Goal: Use online tool/utility: Utilize a website feature to perform a specific function

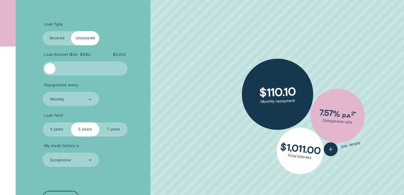
scroll to position [143, 0]
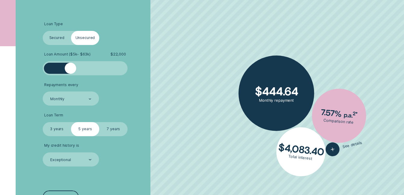
drag, startPoint x: 52, startPoint y: 66, endPoint x: 71, endPoint y: 66, distance: 18.4
click at [71, 66] on div at bounding box center [70, 68] width 11 height 11
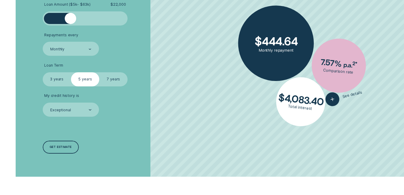
scroll to position [193, 0]
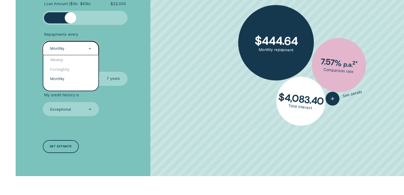
click at [90, 49] on icon at bounding box center [90, 48] width 3 height 1
click at [60, 62] on div "Weekly" at bounding box center [70, 59] width 55 height 9
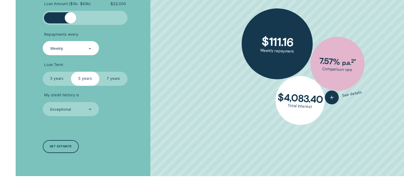
click at [120, 80] on label "7 years" at bounding box center [113, 79] width 28 height 14
click at [99, 72] on input "7 years" at bounding box center [99, 72] width 0 height 0
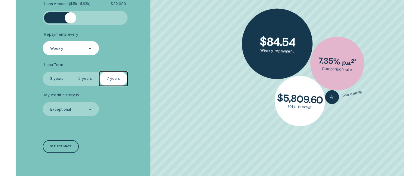
click at [86, 75] on label "5 years" at bounding box center [85, 79] width 28 height 14
click at [71, 72] on input "5 years" at bounding box center [71, 72] width 0 height 0
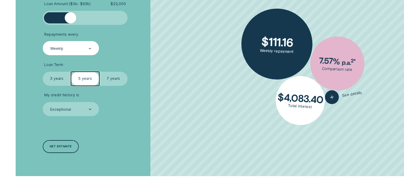
click at [59, 76] on label "3 years" at bounding box center [57, 79] width 28 height 14
click at [43, 72] on input "3 years" at bounding box center [43, 72] width 0 height 0
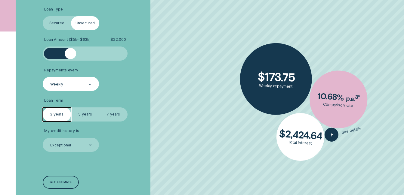
scroll to position [157, 0]
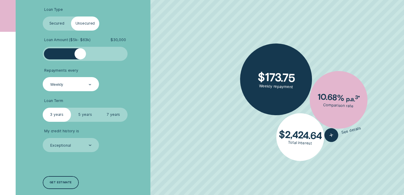
click at [80, 55] on div at bounding box center [85, 53] width 71 height 11
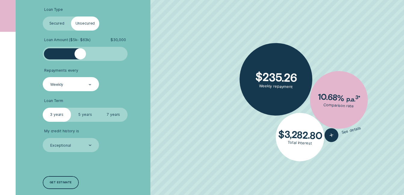
click at [71, 87] on div "Weekly" at bounding box center [71, 84] width 42 height 5
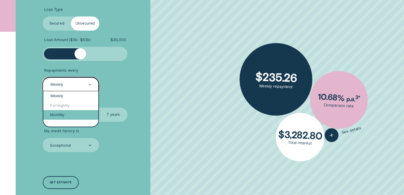
click at [72, 112] on div "Monthly" at bounding box center [70, 114] width 55 height 9
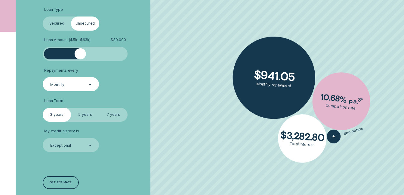
click at [85, 114] on label "5 years" at bounding box center [85, 115] width 28 height 14
click at [71, 108] on input "5 years" at bounding box center [71, 108] width 0 height 0
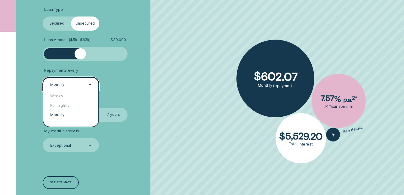
click at [92, 79] on div "Monthly" at bounding box center [71, 84] width 57 height 14
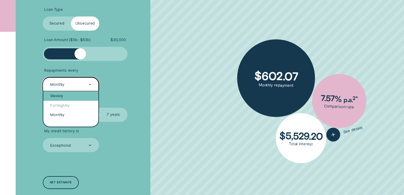
click at [83, 97] on div "Weekly" at bounding box center [70, 95] width 55 height 9
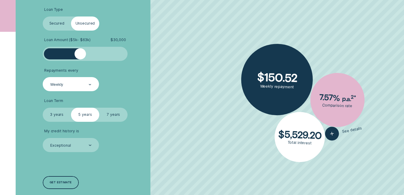
click at [108, 117] on label "7 years" at bounding box center [113, 115] width 28 height 14
click at [99, 108] on input "7 years" at bounding box center [99, 108] width 0 height 0
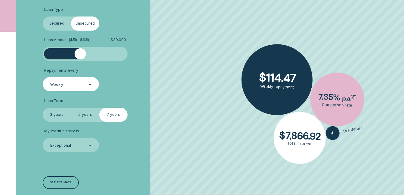
click at [88, 116] on label "5 years" at bounding box center [85, 115] width 28 height 14
click at [71, 108] on input "5 years" at bounding box center [71, 108] width 0 height 0
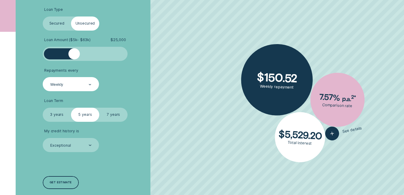
click at [74, 54] on div at bounding box center [74, 53] width 11 height 11
click at [68, 115] on label "3 years" at bounding box center [57, 115] width 28 height 14
click at [43, 108] on input "3 years" at bounding box center [43, 108] width 0 height 0
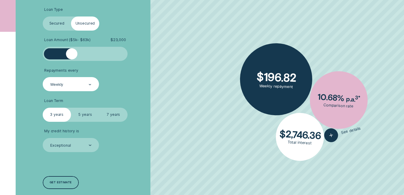
click at [72, 50] on div at bounding box center [71, 53] width 11 height 11
click at [69, 50] on div at bounding box center [67, 53] width 11 height 11
click at [72, 50] on div at bounding box center [71, 53] width 11 height 11
click at [70, 50] on div at bounding box center [71, 53] width 11 height 11
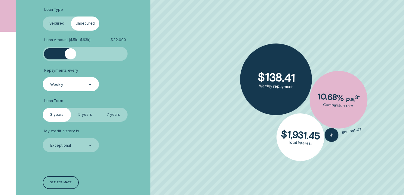
click at [71, 50] on div at bounding box center [70, 53] width 11 height 11
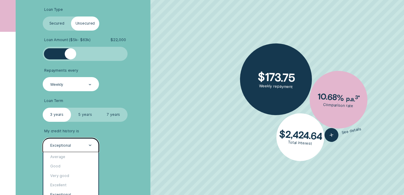
click at [87, 144] on div "Exceptional" at bounding box center [71, 145] width 42 height 5
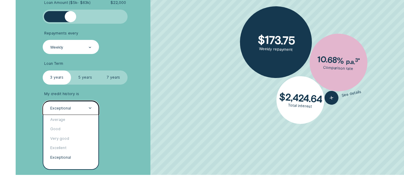
scroll to position [196, 0]
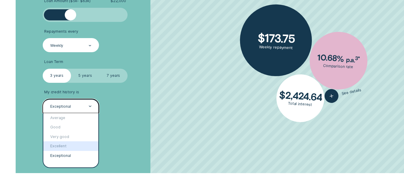
click at [87, 144] on div "Excellent" at bounding box center [70, 146] width 55 height 9
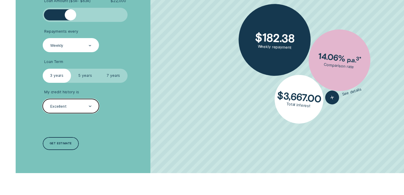
click at [88, 106] on div "Excellent" at bounding box center [71, 106] width 42 height 5
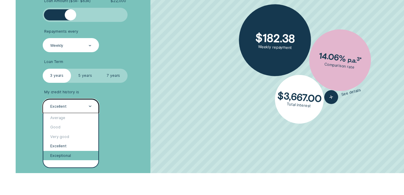
click at [73, 156] on div "Exceptional" at bounding box center [70, 155] width 55 height 9
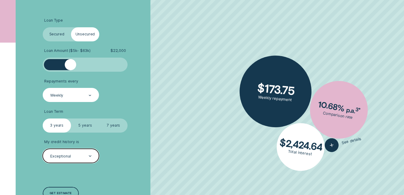
scroll to position [146, 0]
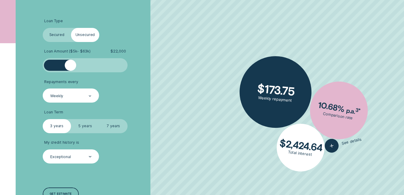
click at [55, 36] on label "Secured" at bounding box center [57, 35] width 28 height 14
click at [43, 28] on input "Secured" at bounding box center [43, 28] width 0 height 0
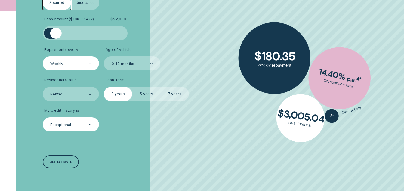
scroll to position [180, 0]
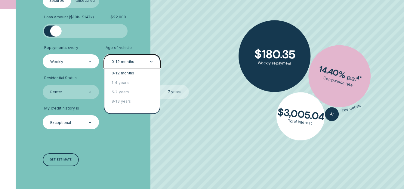
click at [143, 61] on div "0-12 months" at bounding box center [132, 61] width 42 height 5
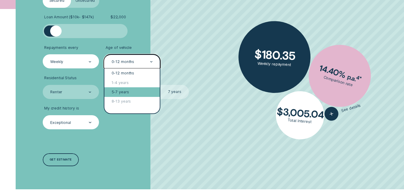
click at [128, 90] on div "5-7 years" at bounding box center [131, 91] width 55 height 9
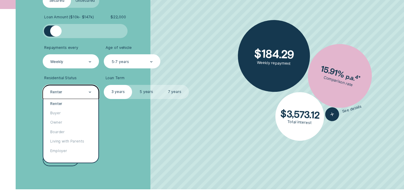
click at [89, 95] on div at bounding box center [90, 93] width 3 height 14
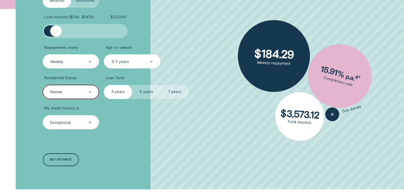
click at [89, 95] on div at bounding box center [90, 93] width 3 height 14
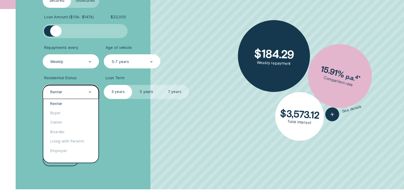
click at [89, 95] on div at bounding box center [90, 93] width 3 height 14
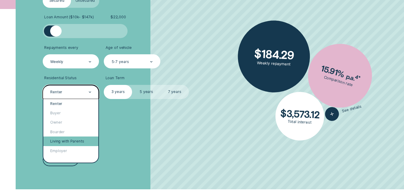
click at [60, 142] on div "Living with Parents" at bounding box center [70, 141] width 55 height 9
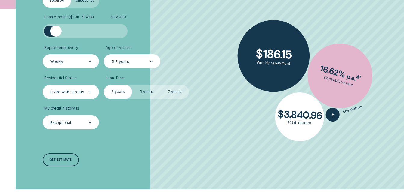
click at [172, 93] on label "7 years" at bounding box center [175, 92] width 28 height 14
click at [161, 85] on input "7 years" at bounding box center [161, 85] width 0 height 0
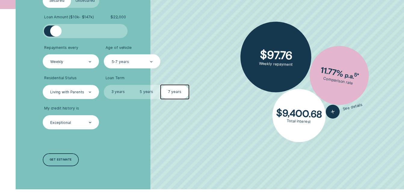
click at [144, 92] on label "5 years" at bounding box center [146, 92] width 28 height 14
click at [132, 85] on input "5 years" at bounding box center [132, 85] width 0 height 0
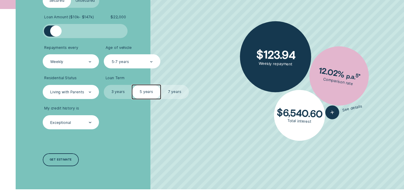
click at [122, 90] on label "3 years" at bounding box center [118, 92] width 28 height 14
click at [104, 85] on input "3 years" at bounding box center [104, 85] width 0 height 0
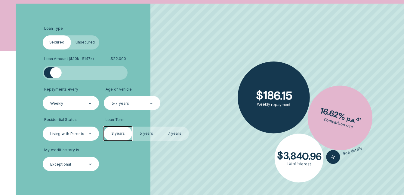
scroll to position [138, 0]
